Goal: Entertainment & Leisure: Consume media (video, audio)

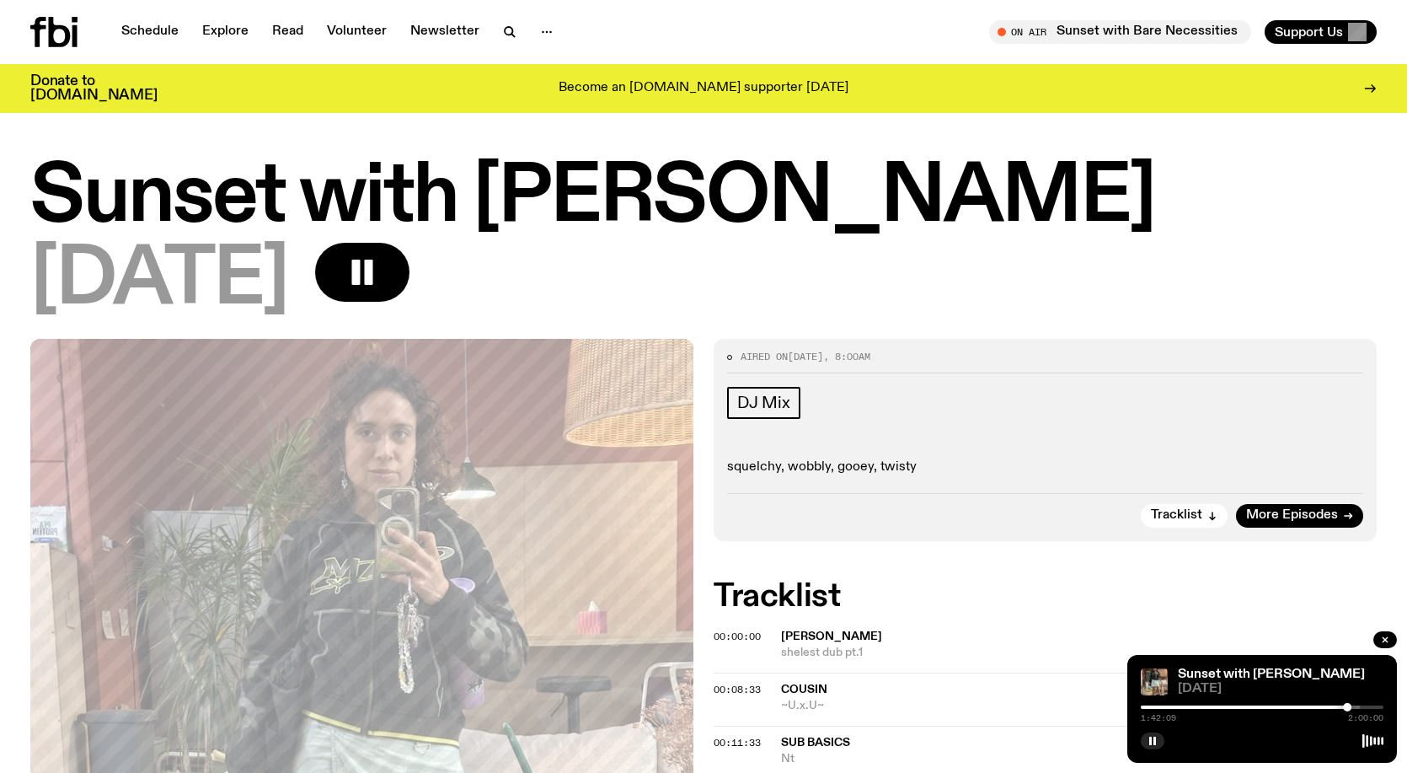
click at [1334, 709] on div "1:42:09 2:00:00" at bounding box center [1262, 712] width 243 height 20
click at [1333, 706] on div at bounding box center [1225, 706] width 243 height 3
click at [963, 307] on div "[DATE]" at bounding box center [703, 281] width 1346 height 76
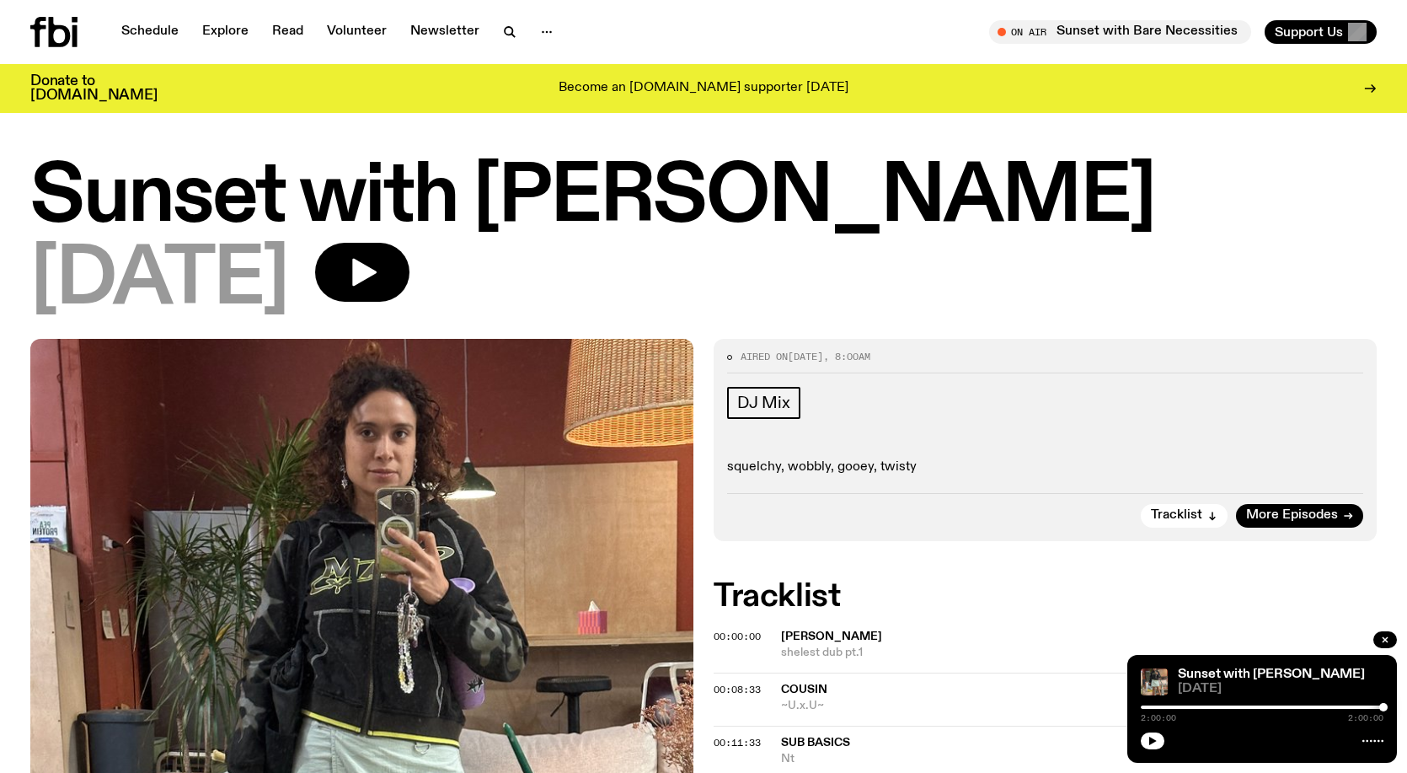
click at [49, 29] on icon at bounding box center [60, 32] width 22 height 30
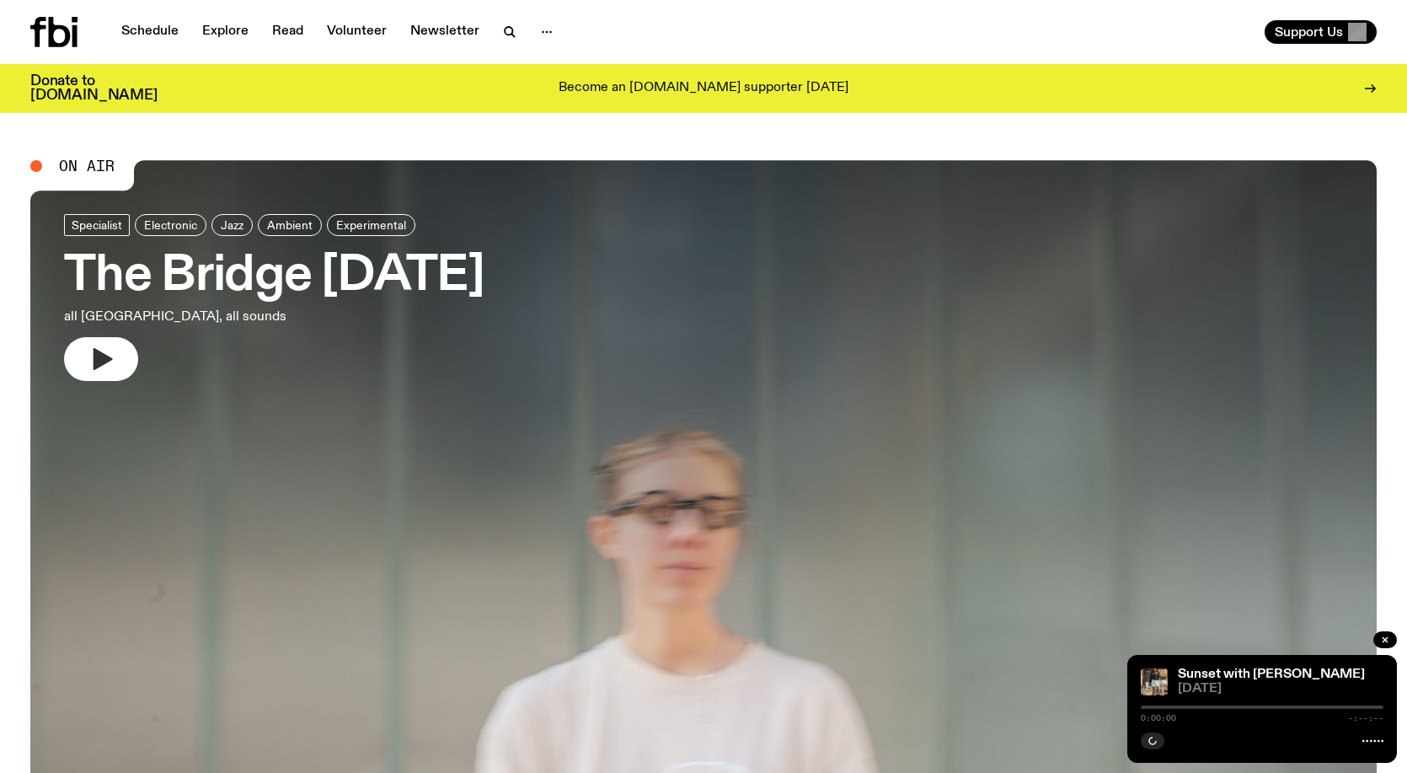
click at [108, 352] on icon "button" at bounding box center [101, 358] width 27 height 27
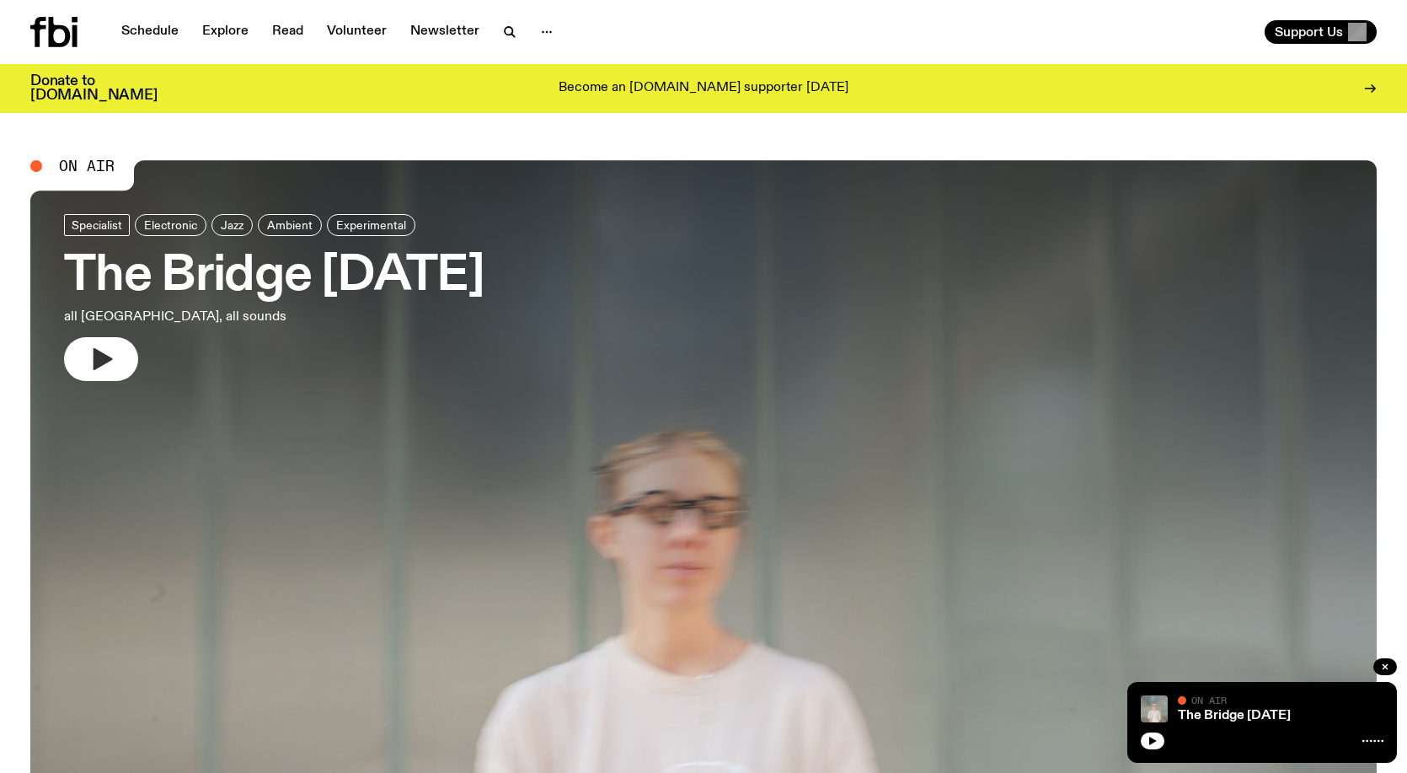
click at [94, 346] on icon "button" at bounding box center [101, 358] width 27 height 27
